Goal: Contribute content: Contribute content

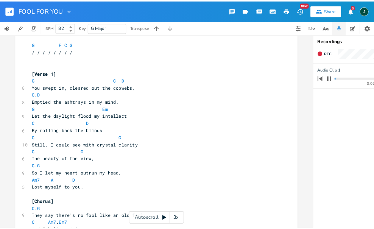
scroll to position [36, 0]
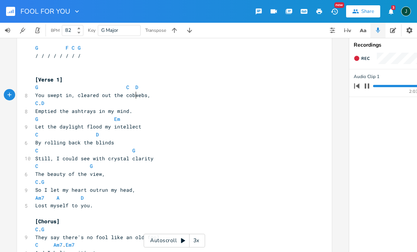
click at [135, 99] on pre "C . D" at bounding box center [171, 103] width 274 height 8
click at [9, 93] on icon "button" at bounding box center [9, 94] width 7 height 7
click at [8, 95] on icon "button" at bounding box center [10, 95] width 4 height 4
click at [6, 95] on icon "button" at bounding box center [9, 95] width 6 height 6
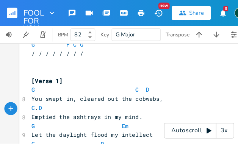
scroll to position [35, 0]
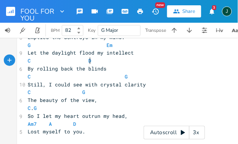
drag, startPoint x: 160, startPoint y: 57, endPoint x: 160, endPoint y: 49, distance: 8.3
type textarea "Let the daylight flood my intellect C D"
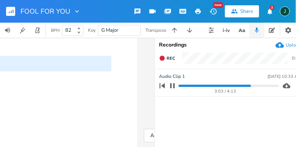
scroll to position [0, 205]
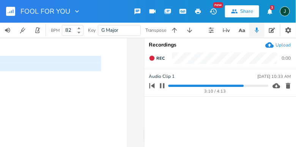
click at [168, 85] on progress at bounding box center [218, 86] width 100 height 2
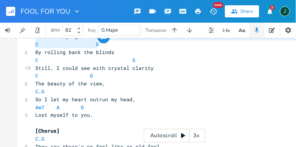
scroll to position [0, 0]
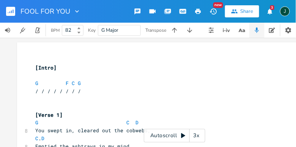
click at [11, 61] on div "Let the daylight flood my intellect C D x ​ [Intro] ​ G F C G / / / / / / / / ​…" at bounding box center [174, 93] width 349 height 110
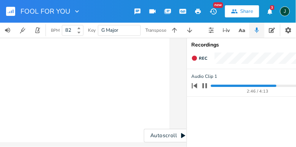
scroll to position [0, 196]
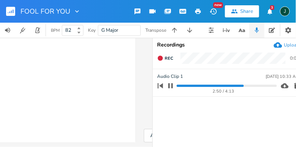
click at [172, 87] on icon "button" at bounding box center [170, 85] width 5 height 5
click at [177, 86] on progress at bounding box center [227, 86] width 100 height 2
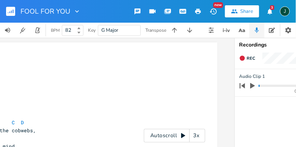
scroll to position [0, 140]
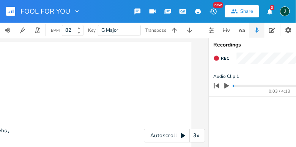
click at [226, 87] on icon "button" at bounding box center [226, 86] width 5 height 6
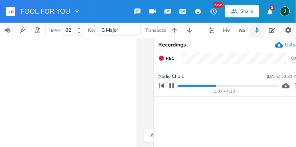
scroll to position [0, 195]
click at [178, 86] on progress at bounding box center [228, 86] width 100 height 2
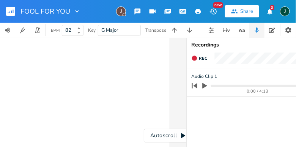
scroll to position [0, 166]
click at [195, 43] on div "Recordings" at bounding box center [259, 44] width 142 height 5
click at [200, 89] on icon "button" at bounding box center [201, 86] width 7 height 7
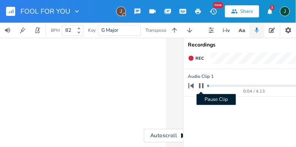
click at [203, 86] on icon "button" at bounding box center [201, 85] width 5 height 5
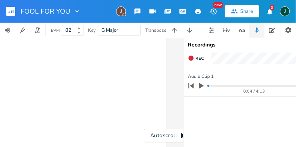
scroll to position [0, 205]
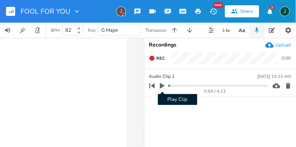
click at [163, 87] on icon "button" at bounding box center [162, 86] width 5 height 6
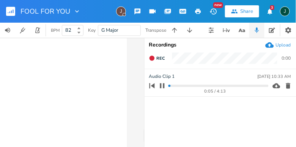
click at [154, 86] on icon "button" at bounding box center [151, 85] width 5 height 5
click at [153, 86] on icon "button" at bounding box center [151, 85] width 5 height 5
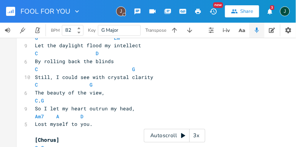
scroll to position [117, 0]
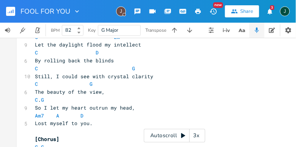
click at [182, 135] on icon at bounding box center [183, 136] width 4 height 5
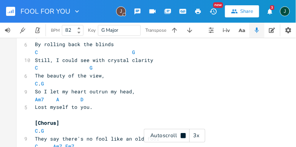
click at [182, 135] on icon at bounding box center [182, 135] width 5 height 5
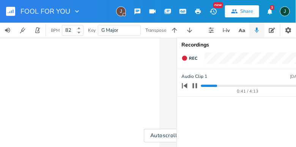
scroll to position [0, 171]
click at [202, 88] on div "0:43 / 4:13" at bounding box center [241, 86] width 122 height 12
click at [202, 86] on progress at bounding box center [252, 86] width 100 height 2
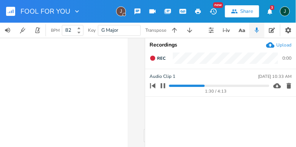
scroll to position [0, 203]
click at [169, 86] on div "1:31 / 4:13" at bounding box center [209, 86] width 122 height 12
click at [171, 86] on progress at bounding box center [220, 86] width 100 height 2
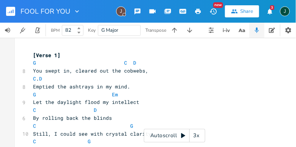
scroll to position [0, 2]
click at [43, 80] on span "C . D" at bounding box center [38, 78] width 9 height 7
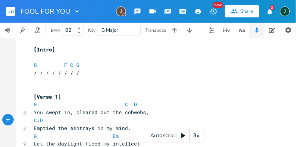
scroll to position [19, 0]
click at [183, 136] on icon at bounding box center [183, 136] width 4 height 5
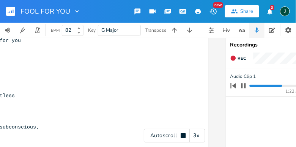
scroll to position [0, 125]
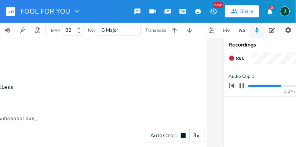
click at [249, 86] on progress at bounding box center [298, 86] width 100 height 2
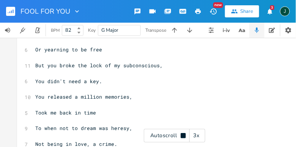
scroll to position [0, 3]
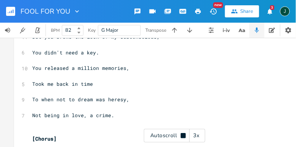
click at [224, 72] on pre "​" at bounding box center [168, 76] width 274 height 8
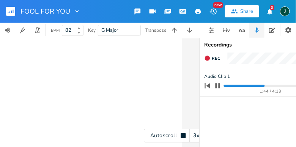
scroll to position [0, 150]
click at [218, 88] on icon "button" at bounding box center [217, 86] width 6 height 6
click at [213, 97] on li "Audio Clip 1 [DATE] 10:33 AM 1:45 / 4:13" at bounding box center [275, 83] width 152 height 28
click at [224, 85] on progress at bounding box center [273, 86] width 100 height 2
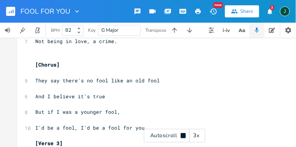
scroll to position [0, 0]
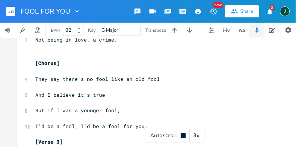
click at [112, 75] on pre "They say there's no fool like an old fool" at bounding box center [171, 79] width 274 height 8
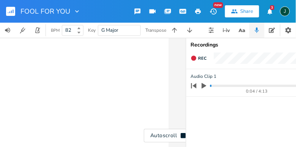
scroll to position [0, 166]
click at [202, 88] on icon "button" at bounding box center [201, 86] width 7 height 7
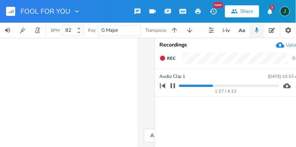
scroll to position [0, 194]
click at [178, 85] on progress at bounding box center [228, 86] width 100 height 2
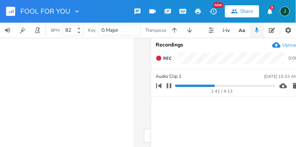
scroll to position [0, 200]
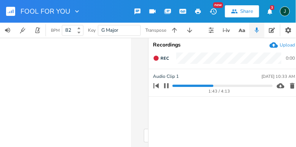
click at [164, 87] on icon "button" at bounding box center [166, 85] width 5 height 5
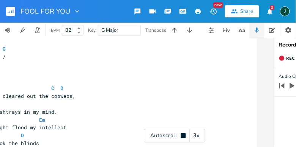
scroll to position [0, 0]
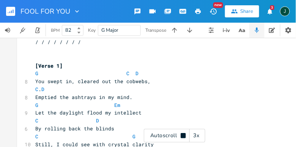
click at [183, 136] on icon at bounding box center [182, 135] width 5 height 5
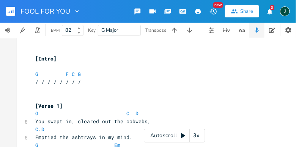
scroll to position [11, 0]
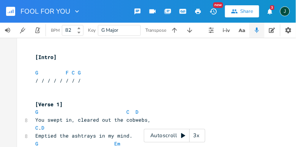
click at [184, 136] on icon at bounding box center [183, 136] width 4 height 5
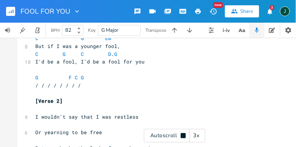
click at [181, 135] on icon at bounding box center [182, 135] width 5 height 5
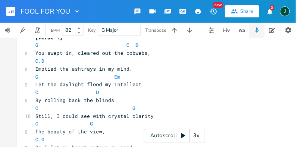
scroll to position [0, 0]
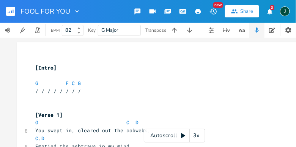
click at [183, 137] on icon at bounding box center [183, 136] width 4 height 5
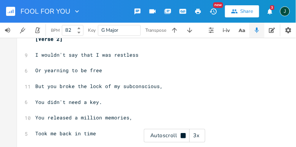
click at [182, 134] on icon at bounding box center [182, 135] width 5 height 5
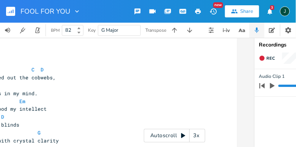
scroll to position [0, 121]
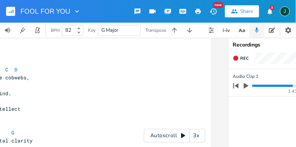
click at [244, 88] on icon "button" at bounding box center [246, 86] width 5 height 6
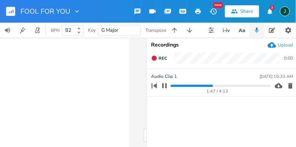
scroll to position [0, 202]
click at [171, 87] on progress at bounding box center [221, 86] width 100 height 2
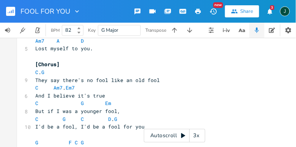
scroll to position [192, 0]
click at [114, 114] on span "But if I was a younger fool," at bounding box center [77, 111] width 85 height 7
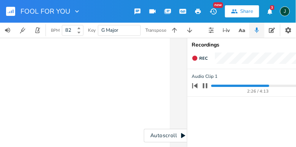
scroll to position [0, 164]
click at [202, 86] on icon "button" at bounding box center [203, 86] width 6 height 6
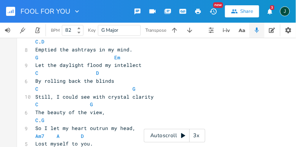
scroll to position [94, 0]
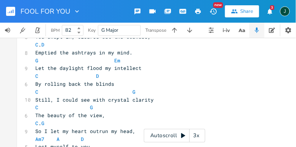
type textarea "​"
click at [89, 132] on span "So I let my heart outrun my head," at bounding box center [85, 131] width 100 height 7
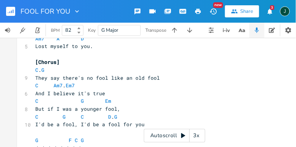
scroll to position [199, 0]
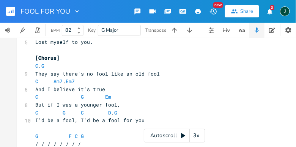
type textarea "​"
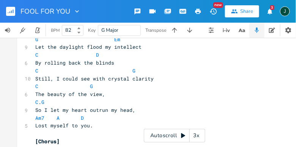
scroll to position [120, 0]
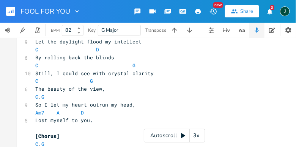
click at [160, 133] on div "Autoscroll 3x" at bounding box center [174, 136] width 61 height 14
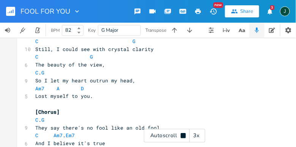
click at [184, 136] on icon at bounding box center [182, 135] width 5 height 5
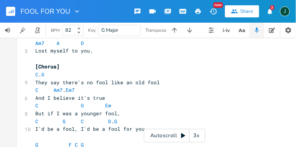
scroll to position [190, 0]
click at [247, 44] on pre "Am7 A D" at bounding box center [171, 44] width 274 height 8
click at [295, 44] on pre "Am7 A D" at bounding box center [171, 44] width 274 height 8
click at [205, 64] on pre "[Chorus]" at bounding box center [171, 67] width 274 height 8
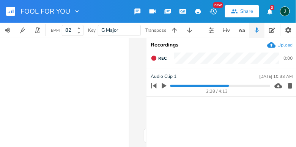
scroll to position [0, 205]
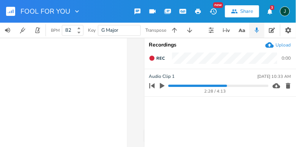
click at [256, 31] on icon "button" at bounding box center [256, 30] width 7 height 7
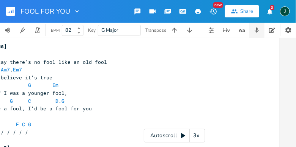
click at [256, 31] on icon "button" at bounding box center [256, 30] width 7 height 7
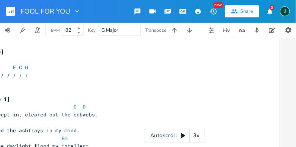
scroll to position [0, 0]
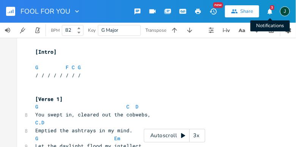
click at [271, 10] on icon "button" at bounding box center [269, 11] width 5 height 6
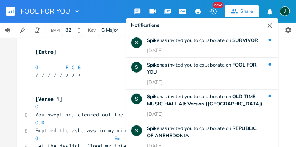
click at [269, 25] on icon "button" at bounding box center [270, 26] width 8 height 8
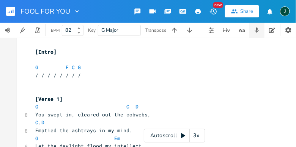
click at [256, 33] on icon "button" at bounding box center [257, 30] width 4 height 5
click at [256, 30] on icon "button" at bounding box center [257, 30] width 4 height 5
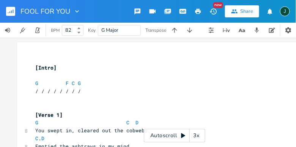
click at [213, 11] on icon "button" at bounding box center [212, 11] width 7 height 6
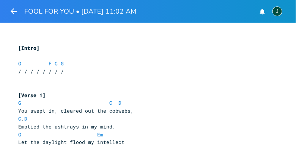
click at [12, 10] on icon "button" at bounding box center [14, 11] width 6 height 6
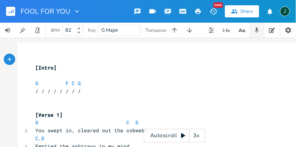
click at [256, 32] on icon "button" at bounding box center [256, 30] width 7 height 7
click at [183, 135] on icon at bounding box center [183, 136] width 4 height 5
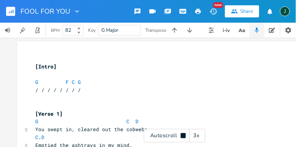
click at [183, 135] on icon at bounding box center [182, 135] width 5 height 5
click at [181, 135] on icon at bounding box center [183, 136] width 4 height 5
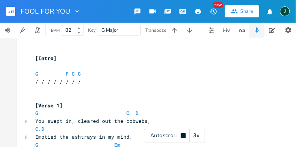
click at [182, 134] on icon at bounding box center [182, 135] width 5 height 5
click at [181, 135] on icon at bounding box center [183, 136] width 6 height 6
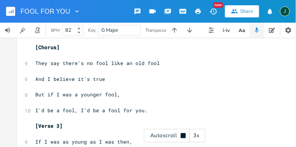
click at [183, 137] on icon at bounding box center [182, 135] width 5 height 5
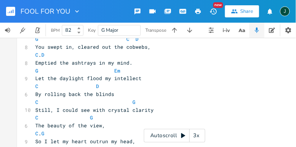
scroll to position [0, 0]
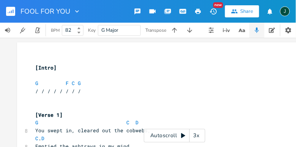
click at [183, 136] on icon at bounding box center [183, 136] width 4 height 5
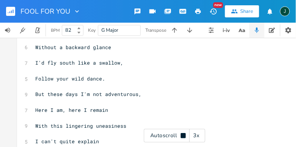
drag, startPoint x: 183, startPoint y: 136, endPoint x: 72, endPoint y: 41, distance: 146.4
click at [72, 41] on div "xxxxxxxxxx ​ [Intro] ​ G F C G / / / / / / / / ​ ​ [Verse 1] G C D 8 You swept …" at bounding box center [174, 93] width 349 height 110
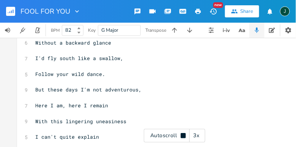
type textarea "​"
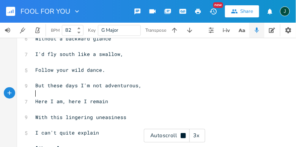
click at [46, 95] on pre "​" at bounding box center [171, 94] width 274 height 8
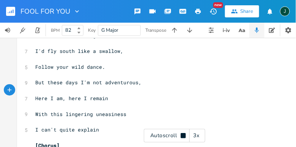
type textarea "​"
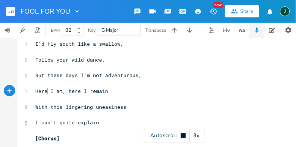
drag, startPoint x: 87, startPoint y: 95, endPoint x: 44, endPoint y: 84, distance: 44.0
click at [191, 139] on div "​ xxxxxxxxxx ​ [Intro] ​ G F C G / / / / / / / / ​ ​ [Verse 1] G C D 8 You swep…" at bounding box center [174, 93] width 349 height 110
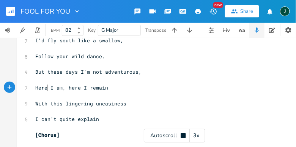
click at [182, 137] on icon at bounding box center [182, 135] width 5 height 5
click at [126, 91] on pre "Here I am, here I remain" at bounding box center [171, 88] width 274 height 8
drag, startPoint x: 126, startPoint y: 91, endPoint x: 117, endPoint y: 3, distance: 88.3
click at [117, 3] on div "FOOL FOR YOU New Share J BPM 82 Key G Major Transpose then, Without a backward …" at bounding box center [148, 73] width 296 height 147
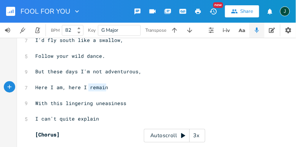
type textarea "But if I was a younger fool, I'd be a fool, I'd be a fool for you. [Verse 3] If…"
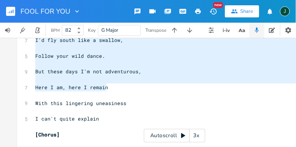
scroll to position [544, 0]
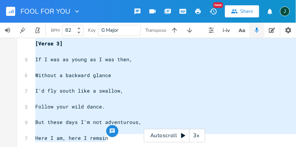
click at [165, 97] on pre "​" at bounding box center [171, 99] width 274 height 8
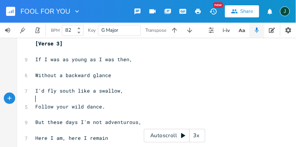
click at [165, 97] on pre "​" at bounding box center [171, 99] width 274 height 8
type textarea "​"
drag, startPoint x: 165, startPoint y: 97, endPoint x: 163, endPoint y: 82, distance: 14.9
click at [129, 98] on pre "​" at bounding box center [171, 99] width 274 height 8
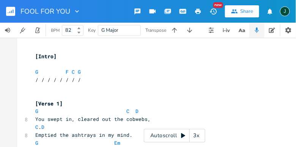
scroll to position [0, 0]
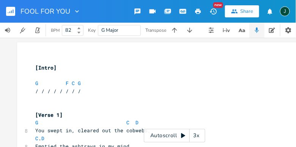
click at [182, 135] on icon at bounding box center [183, 136] width 4 height 5
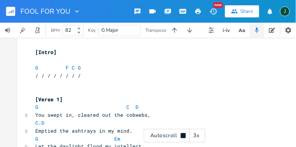
click at [182, 136] on icon at bounding box center [182, 135] width 5 height 5
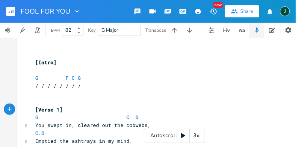
type textarea "​"
drag, startPoint x: 151, startPoint y: 109, endPoint x: 150, endPoint y: 102, distance: 7.2
click at [184, 137] on icon at bounding box center [183, 136] width 6 height 6
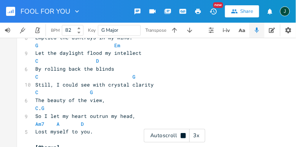
scroll to position [0, 0]
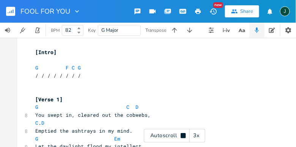
click at [184, 138] on icon at bounding box center [182, 135] width 5 height 5
click at [183, 138] on icon at bounding box center [183, 136] width 6 height 6
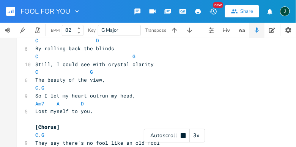
click at [183, 136] on icon at bounding box center [182, 135] width 5 height 5
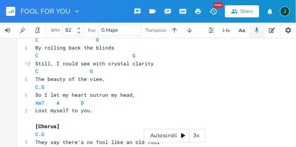
type textarea "​"
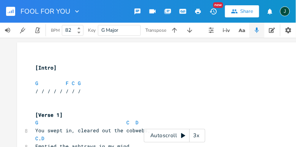
click at [182, 137] on icon at bounding box center [183, 136] width 4 height 5
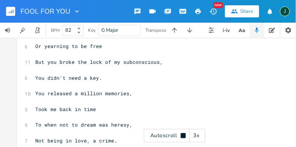
scroll to position [345, 0]
